Goal: Find specific page/section: Find specific page/section

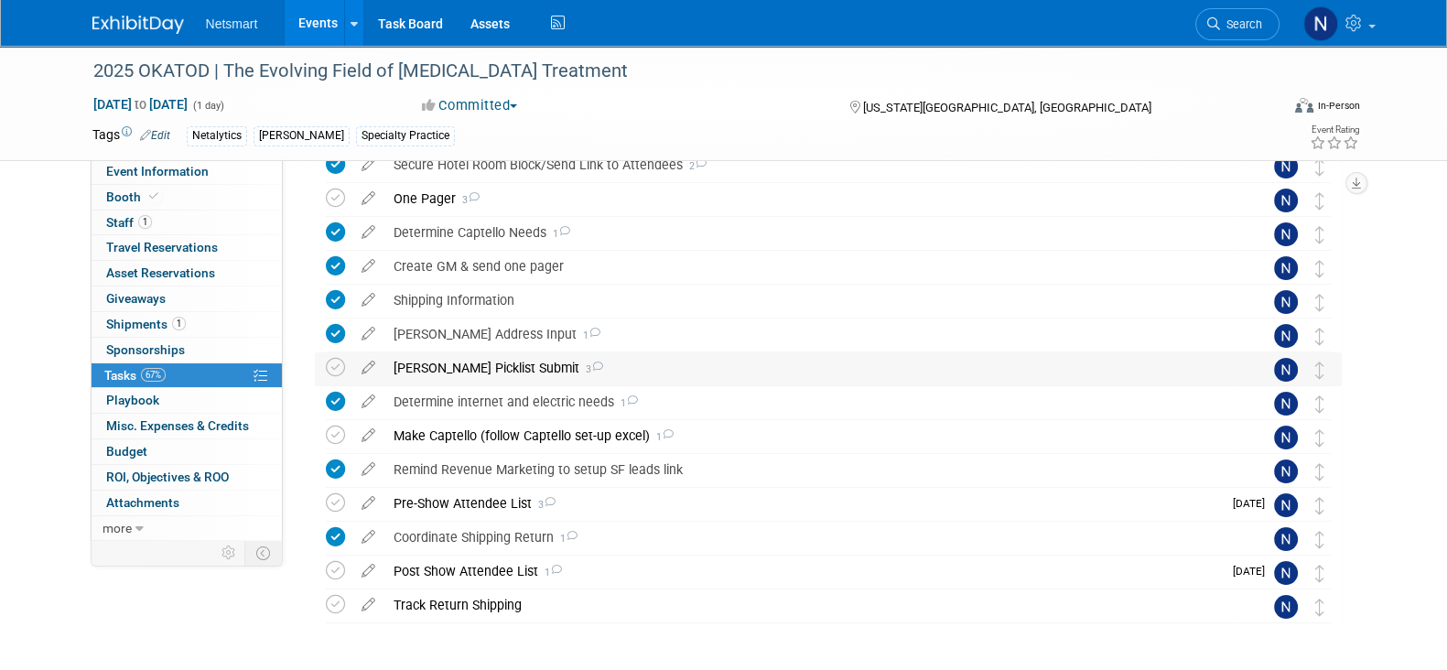
scroll to position [203, 0]
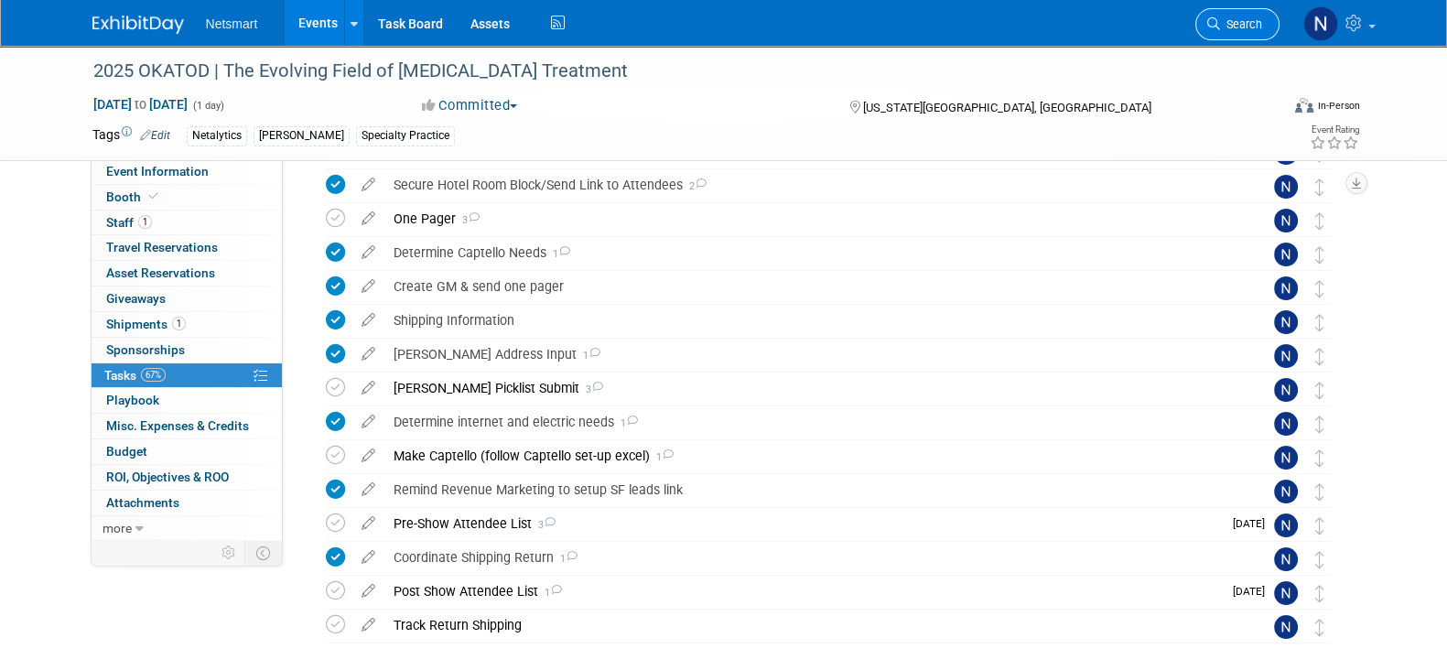
click at [1226, 24] on span "Search" at bounding box center [1241, 24] width 42 height 14
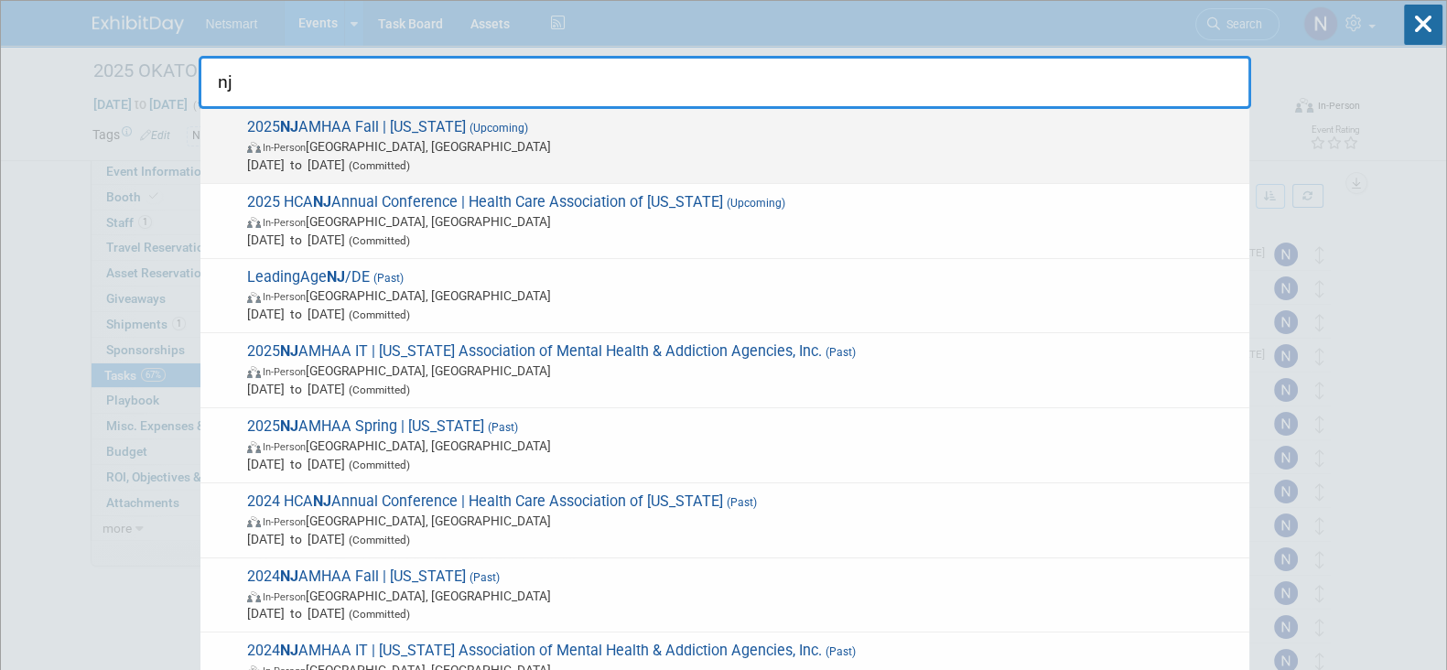
type input "nj"
click at [517, 153] on span "In-Person [GEOGRAPHIC_DATA], [GEOGRAPHIC_DATA]" at bounding box center [743, 146] width 993 height 18
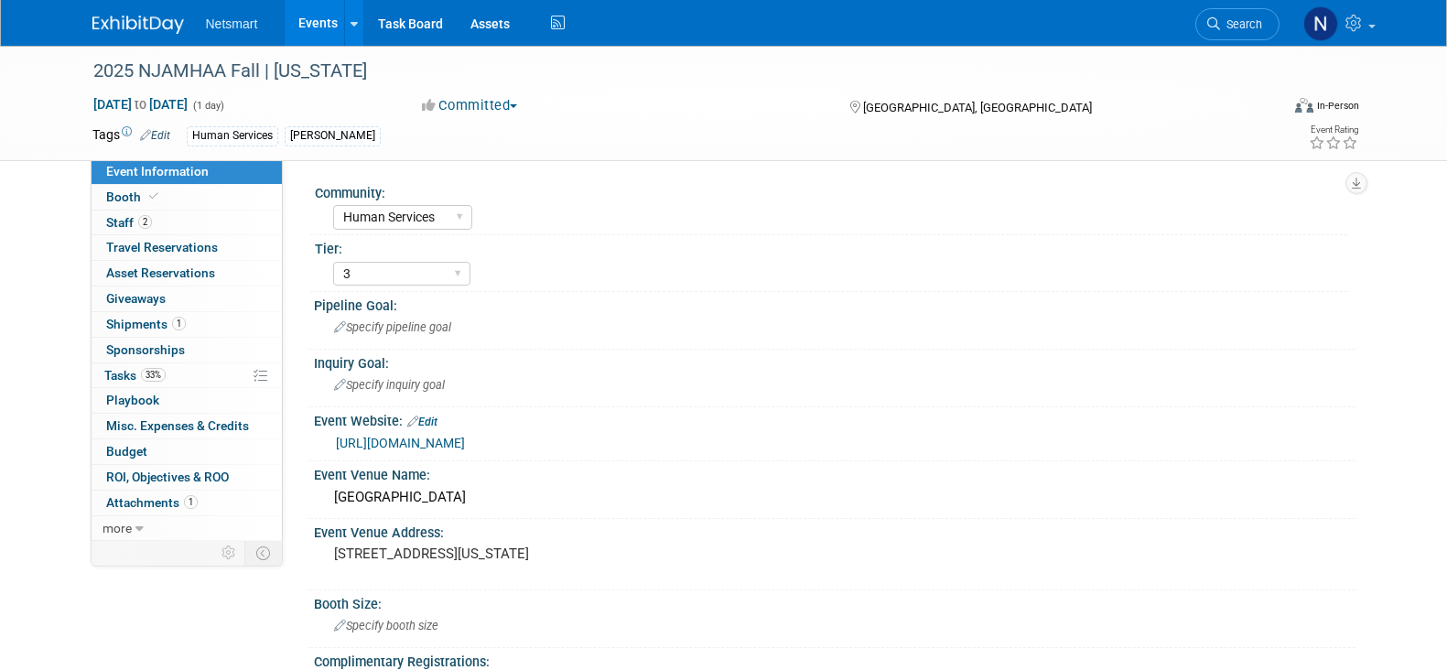
select select "Human Services"
select select "3"
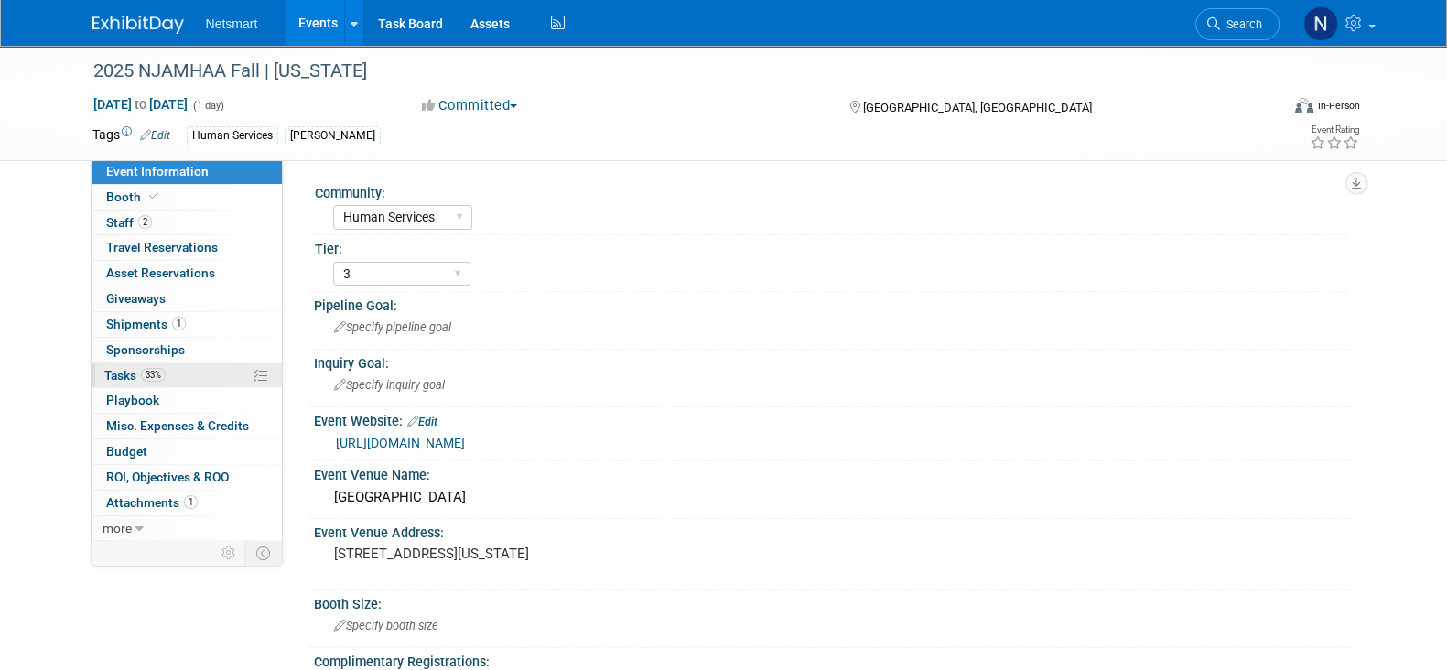
click at [192, 371] on link "33% Tasks 33%" at bounding box center [187, 375] width 190 height 25
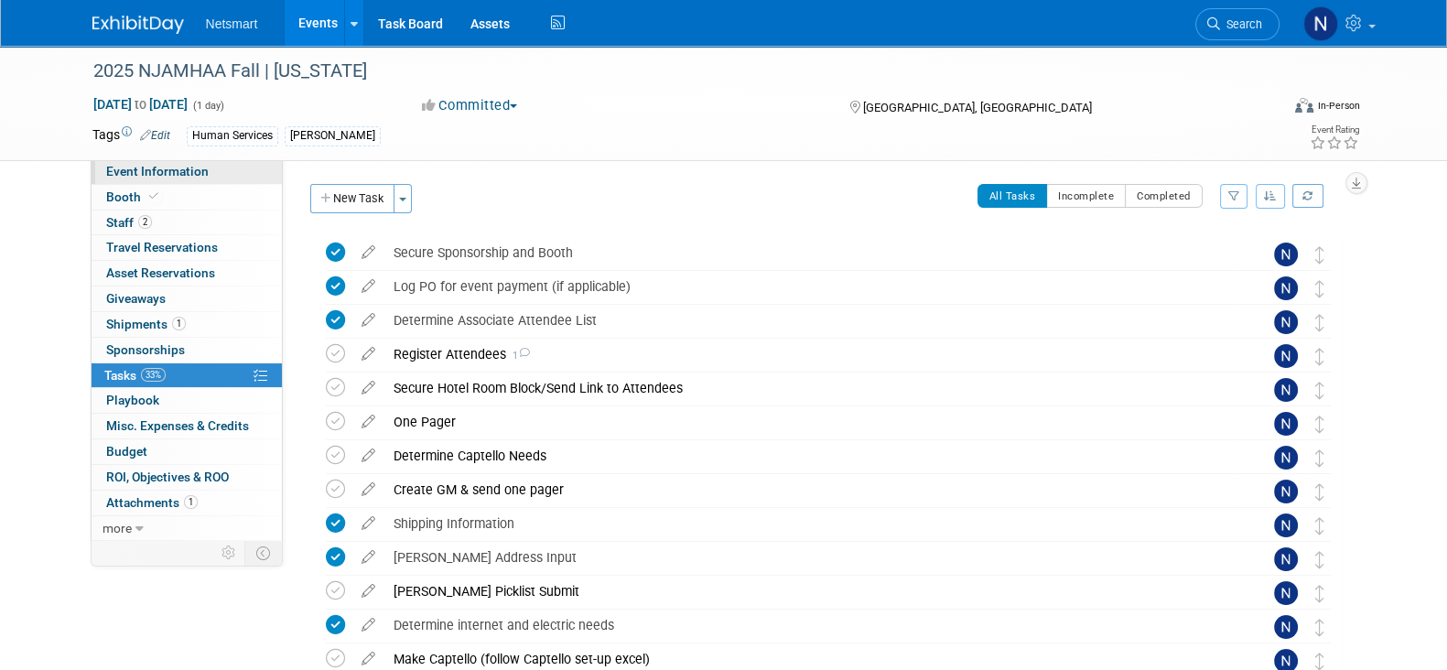
click at [151, 180] on link "Event Information" at bounding box center [187, 171] width 190 height 25
select select "Human Services"
select select "3"
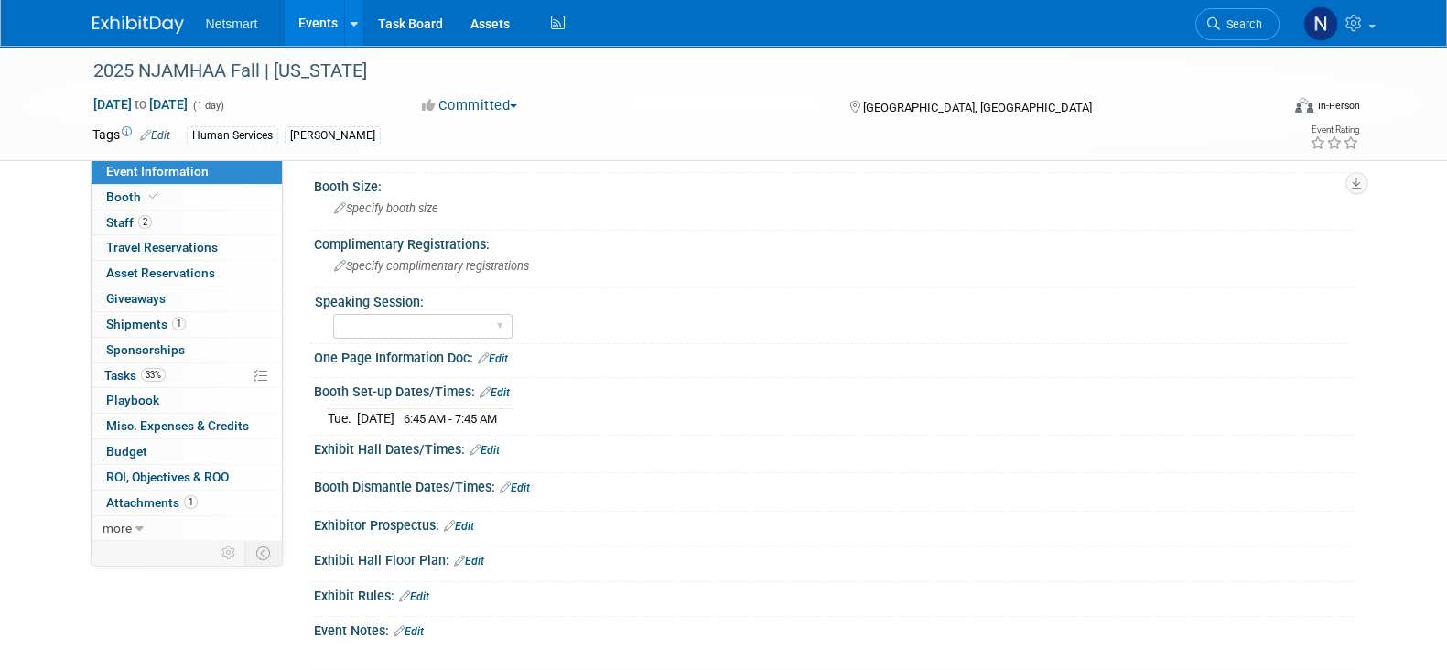
scroll to position [418, 0]
